Goal: Find contact information: Find contact information

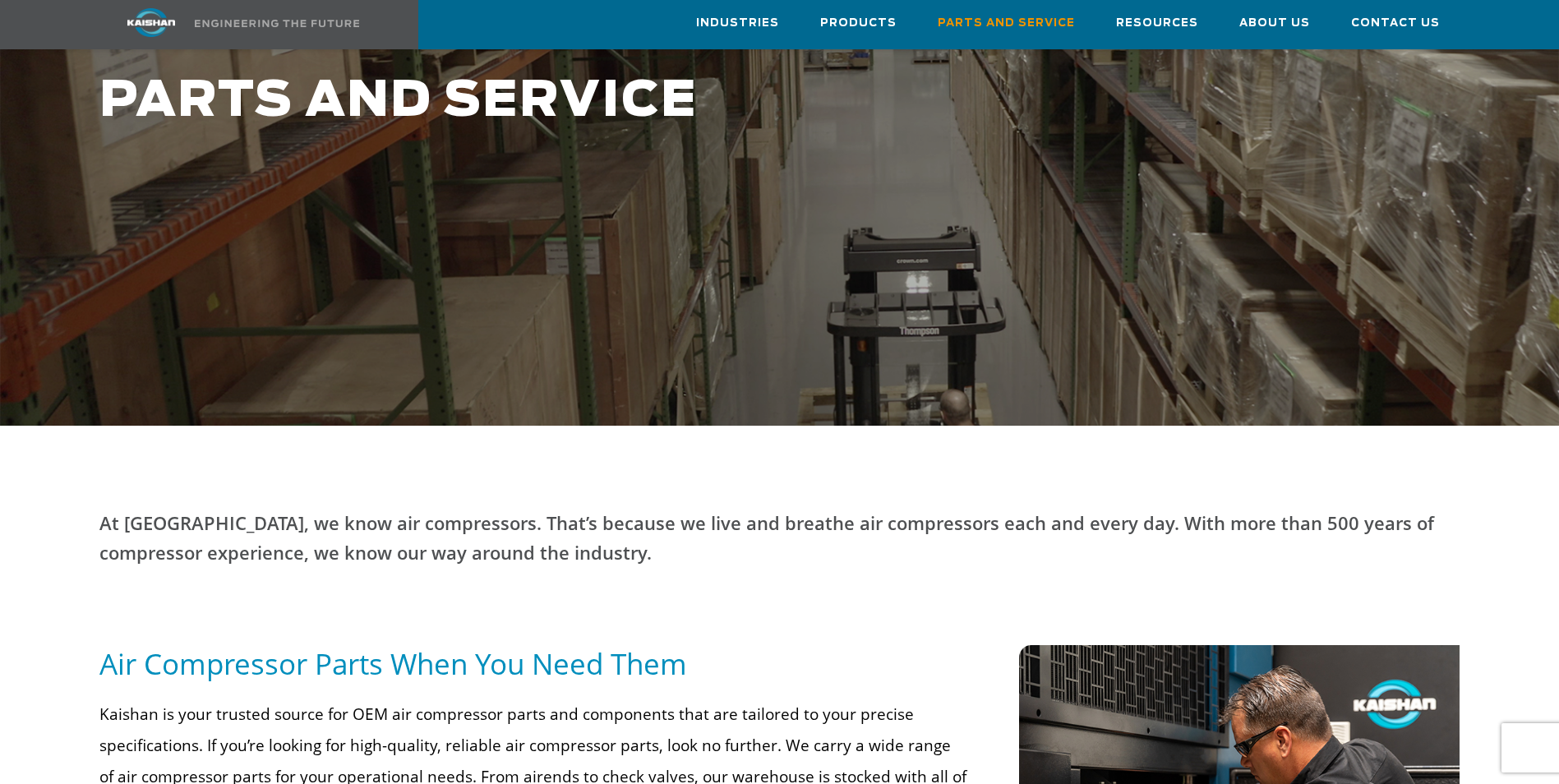
scroll to position [164, 0]
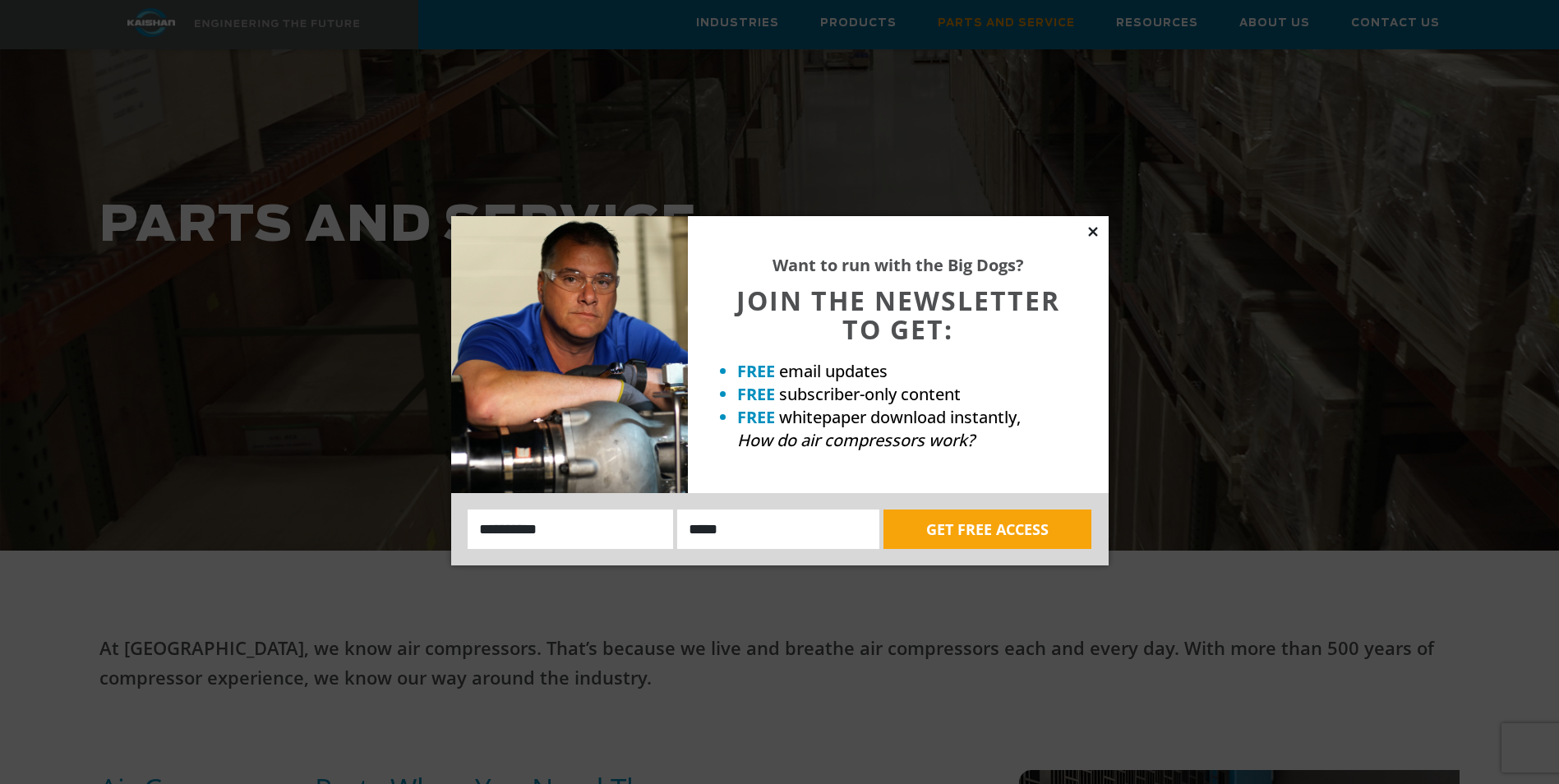
click at [1086, 232] on icon at bounding box center [1093, 231] width 15 height 15
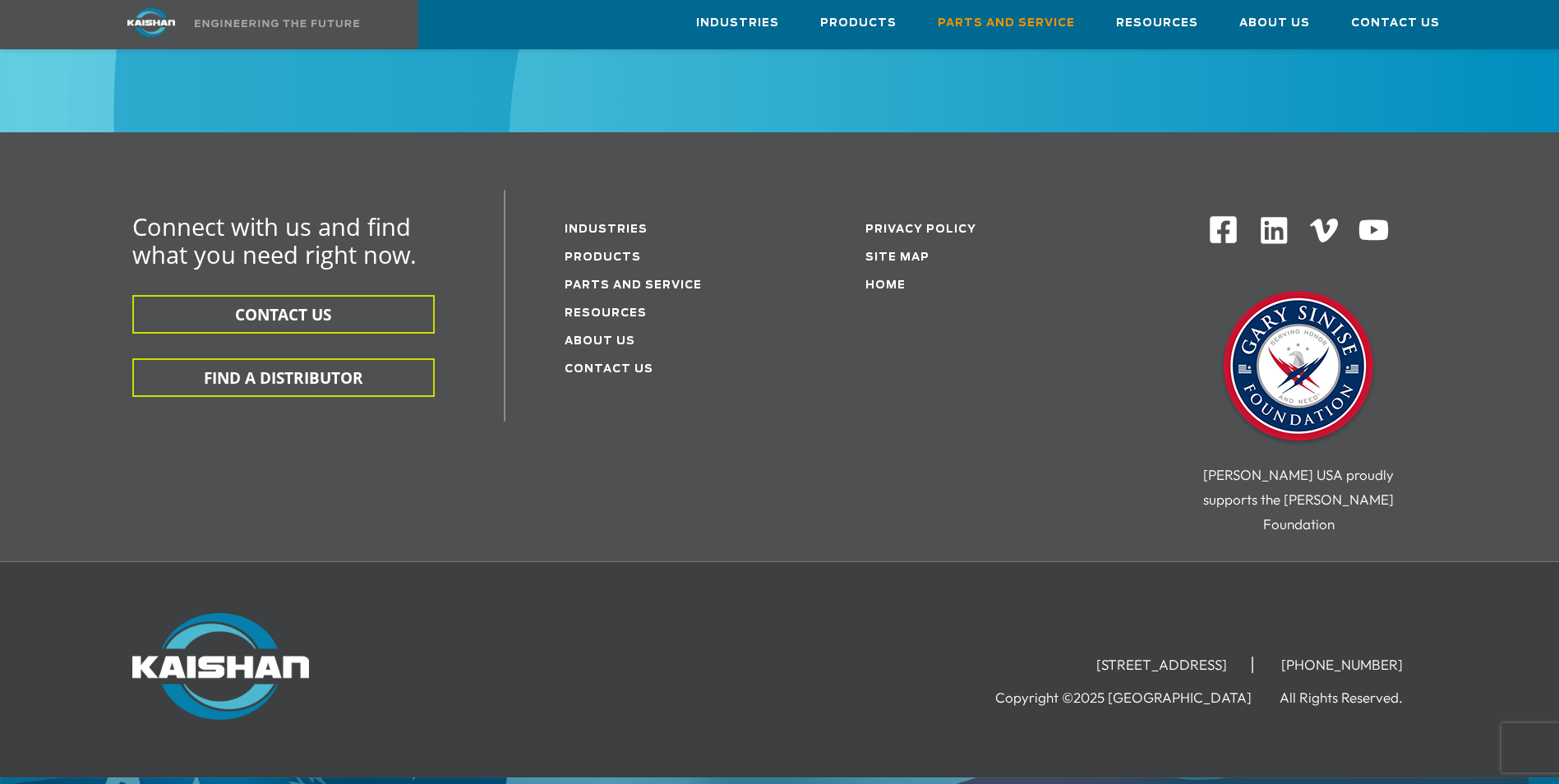
scroll to position [2198, 0]
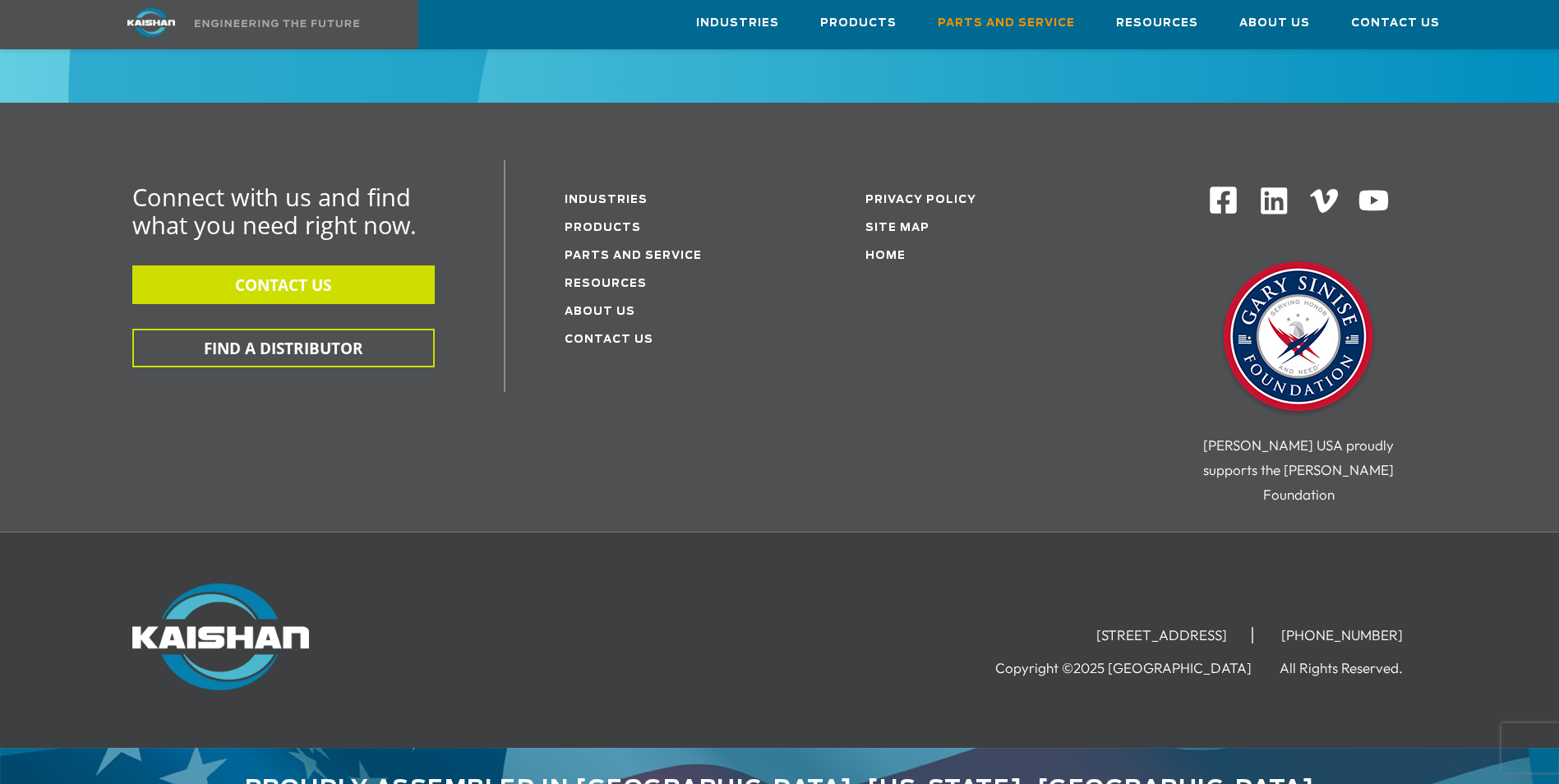
click at [301, 265] on button "CONTACT US" at bounding box center [283, 284] width 302 height 39
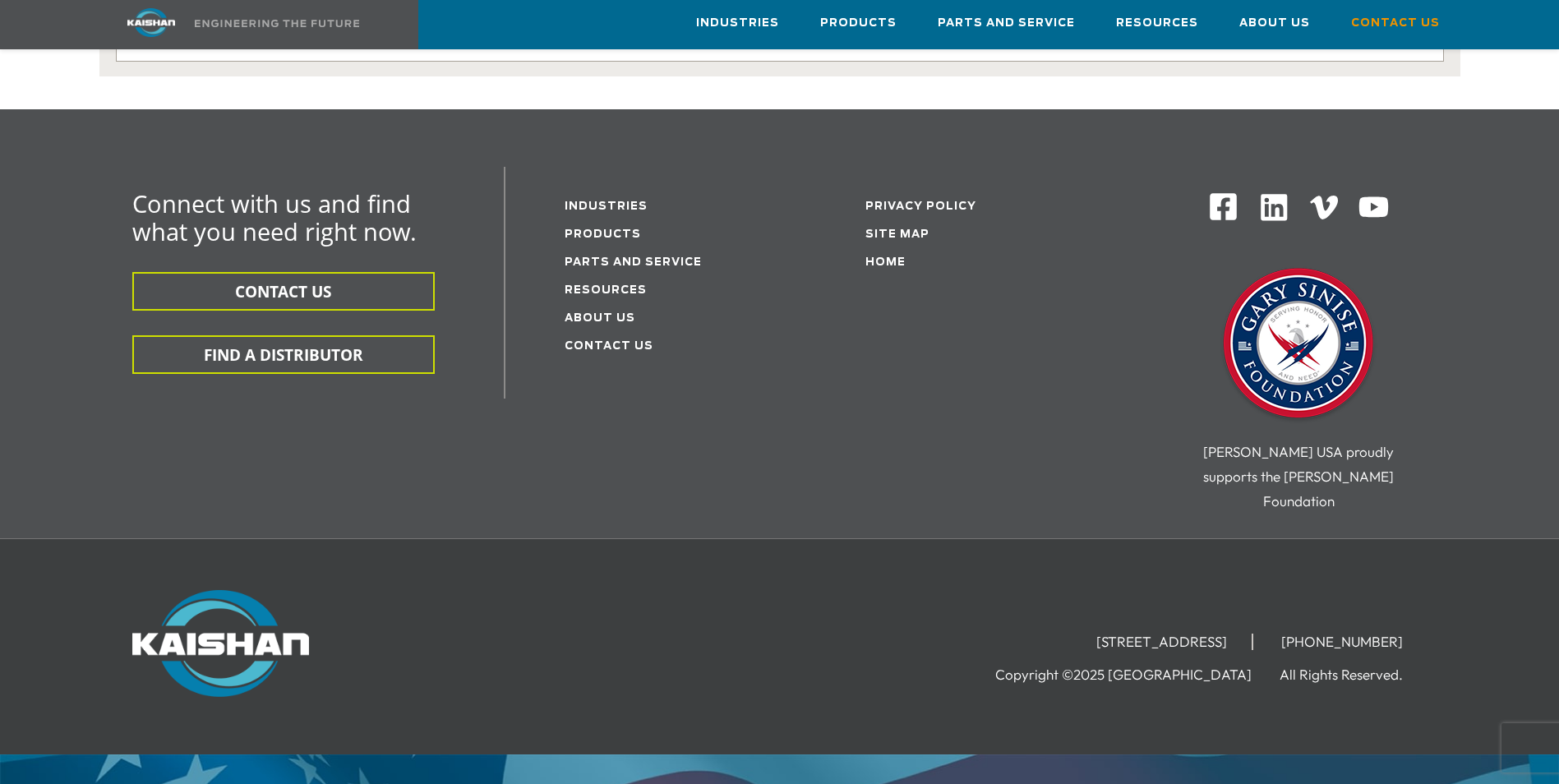
scroll to position [429, 0]
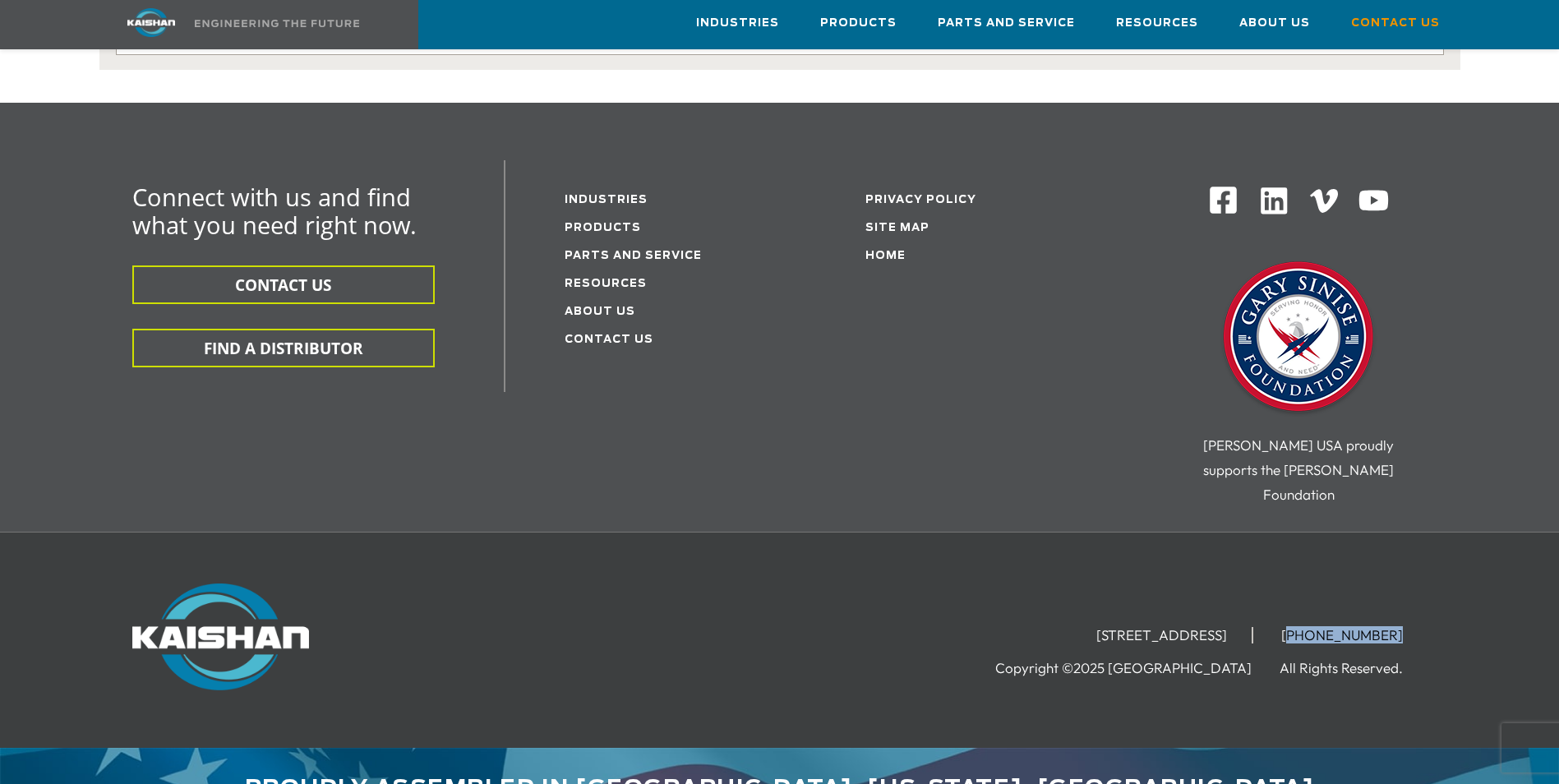
drag, startPoint x: 1317, startPoint y: 580, endPoint x: 1401, endPoint y: 579, distance: 84.7
click at [1401, 627] on li "[PHONE_NUMBER]" at bounding box center [1342, 635] width 171 height 16
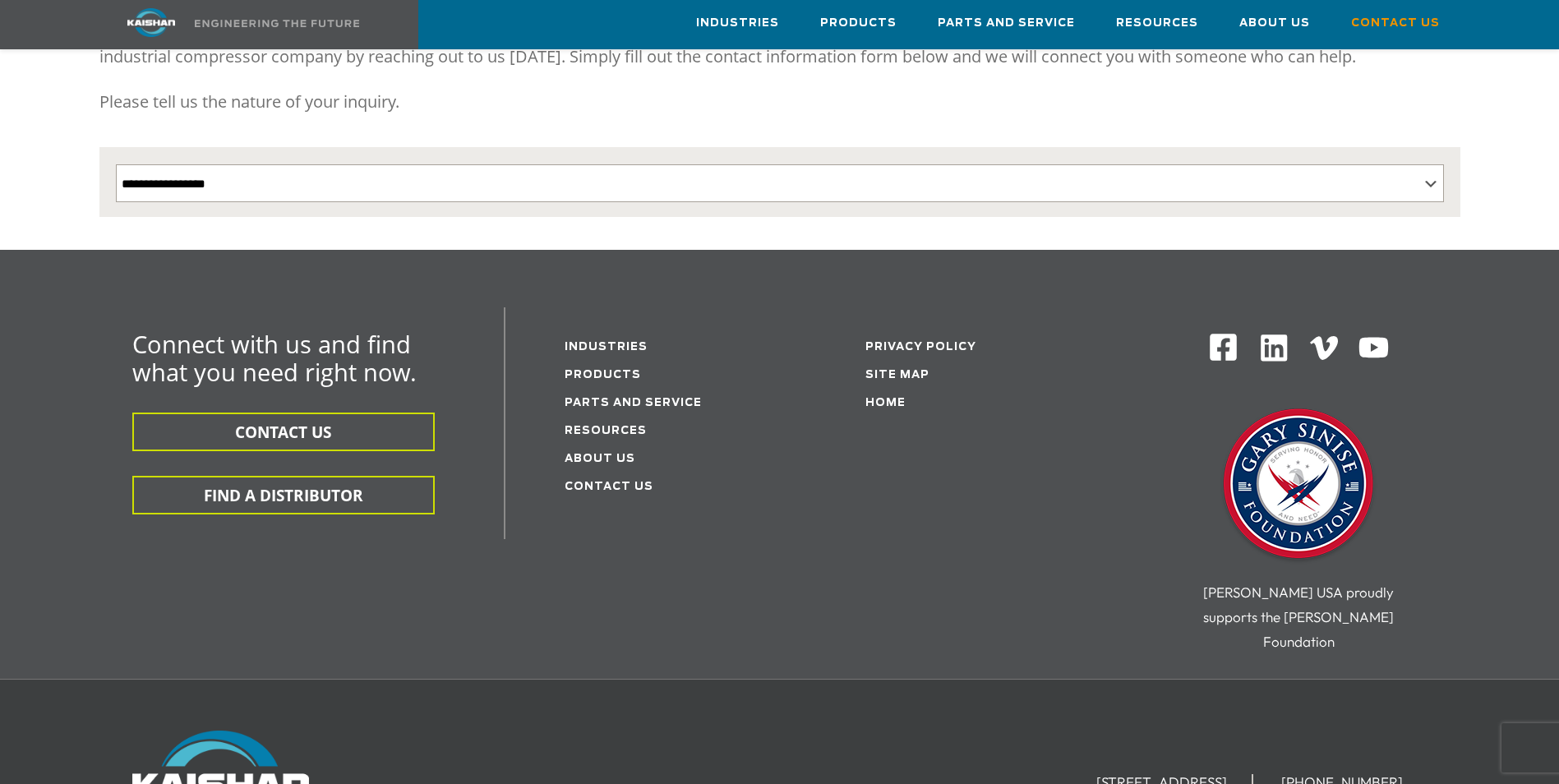
scroll to position [18, 0]
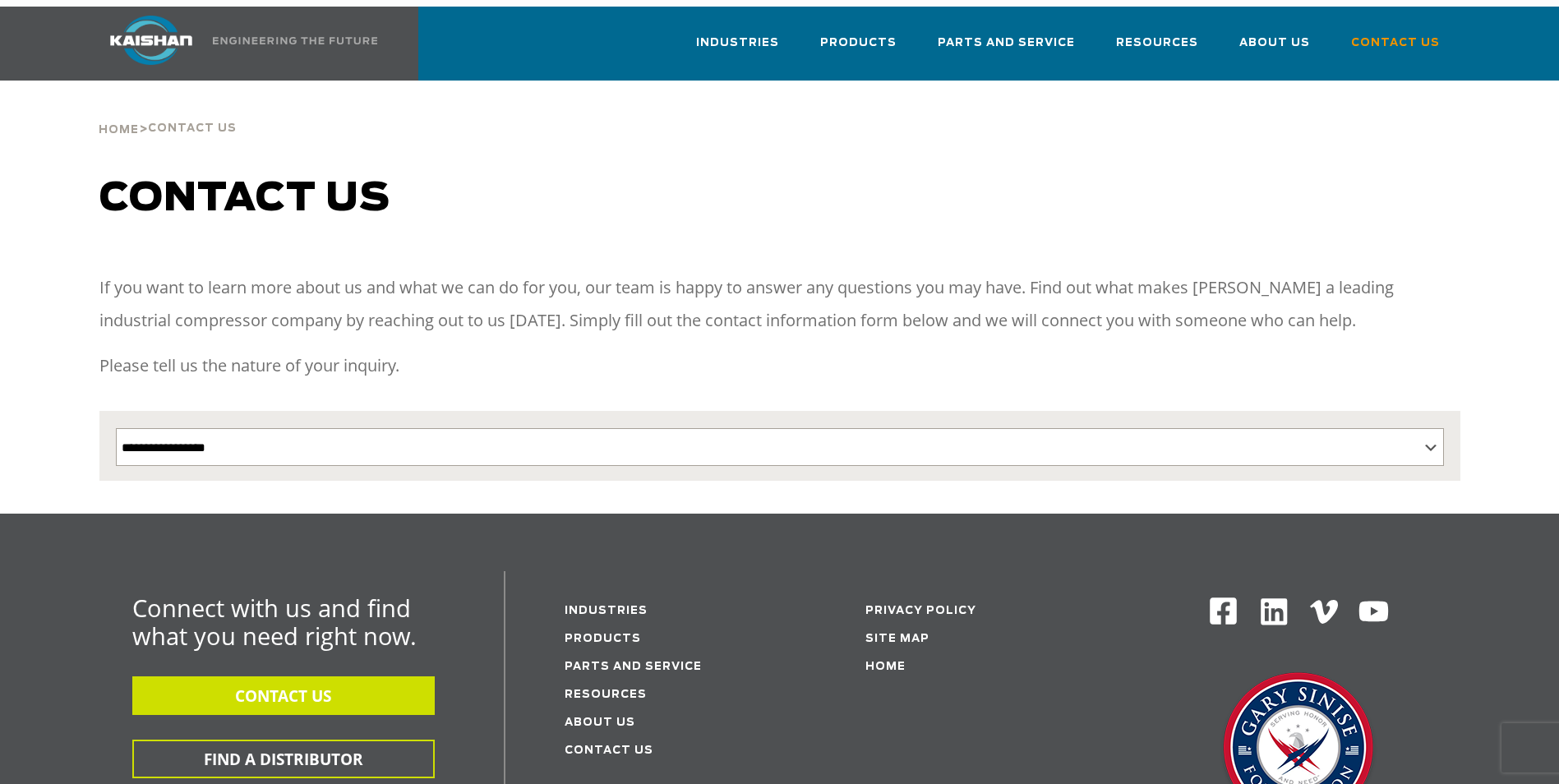
click at [388, 676] on button "CONTACT US" at bounding box center [283, 695] width 302 height 39
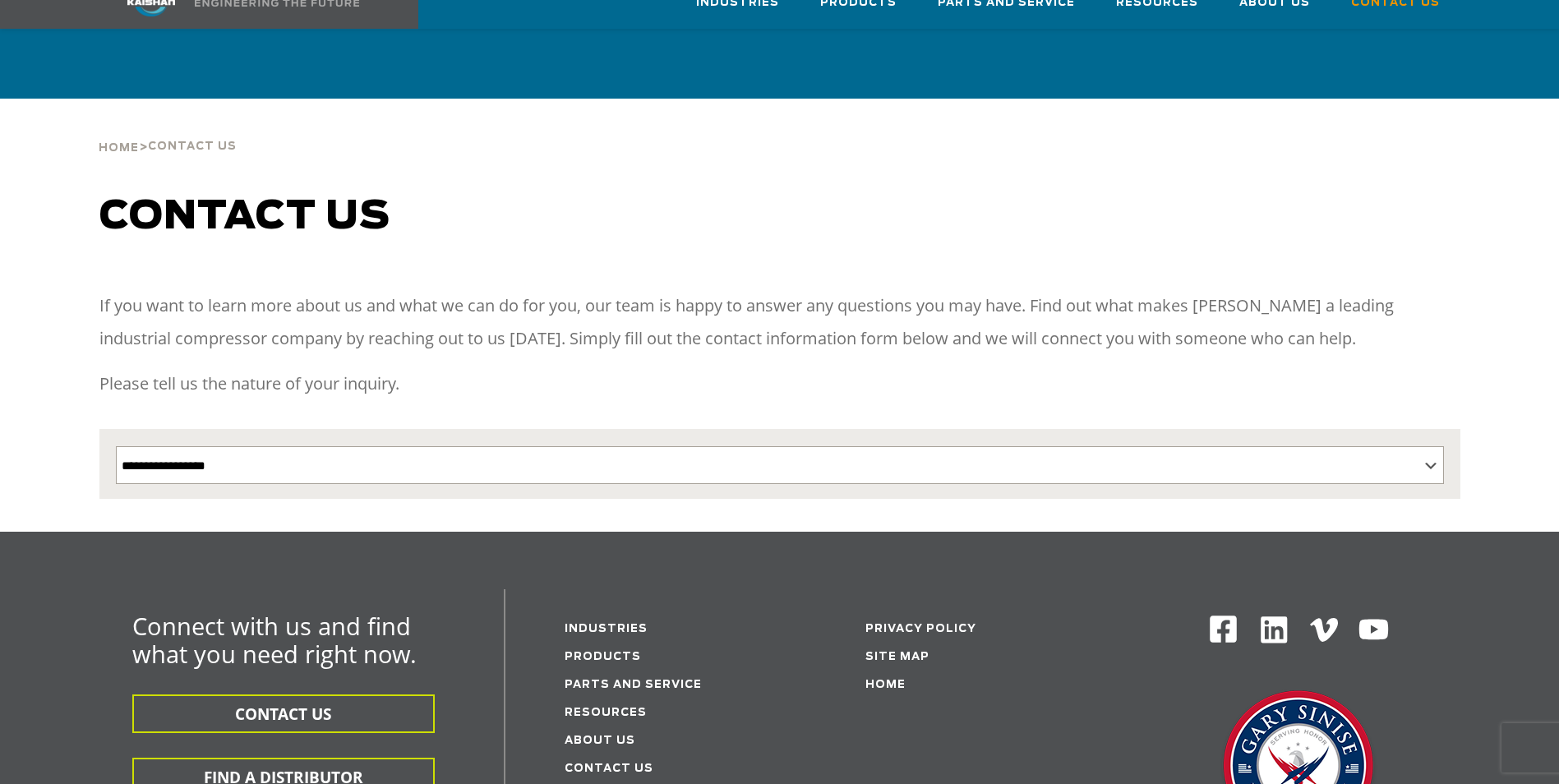
scroll to position [18, 0]
